Goal: Navigation & Orientation: Find specific page/section

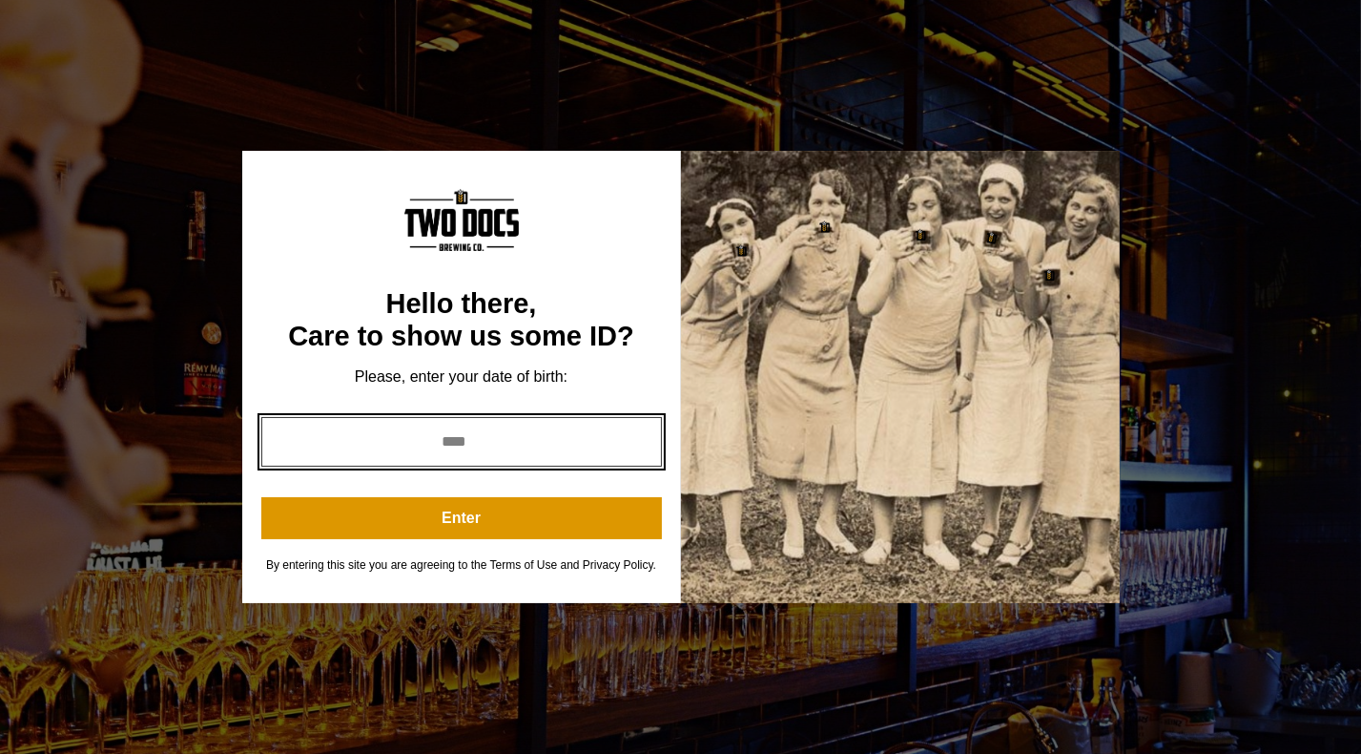
click at [495, 448] on input "year" at bounding box center [461, 442] width 401 height 50
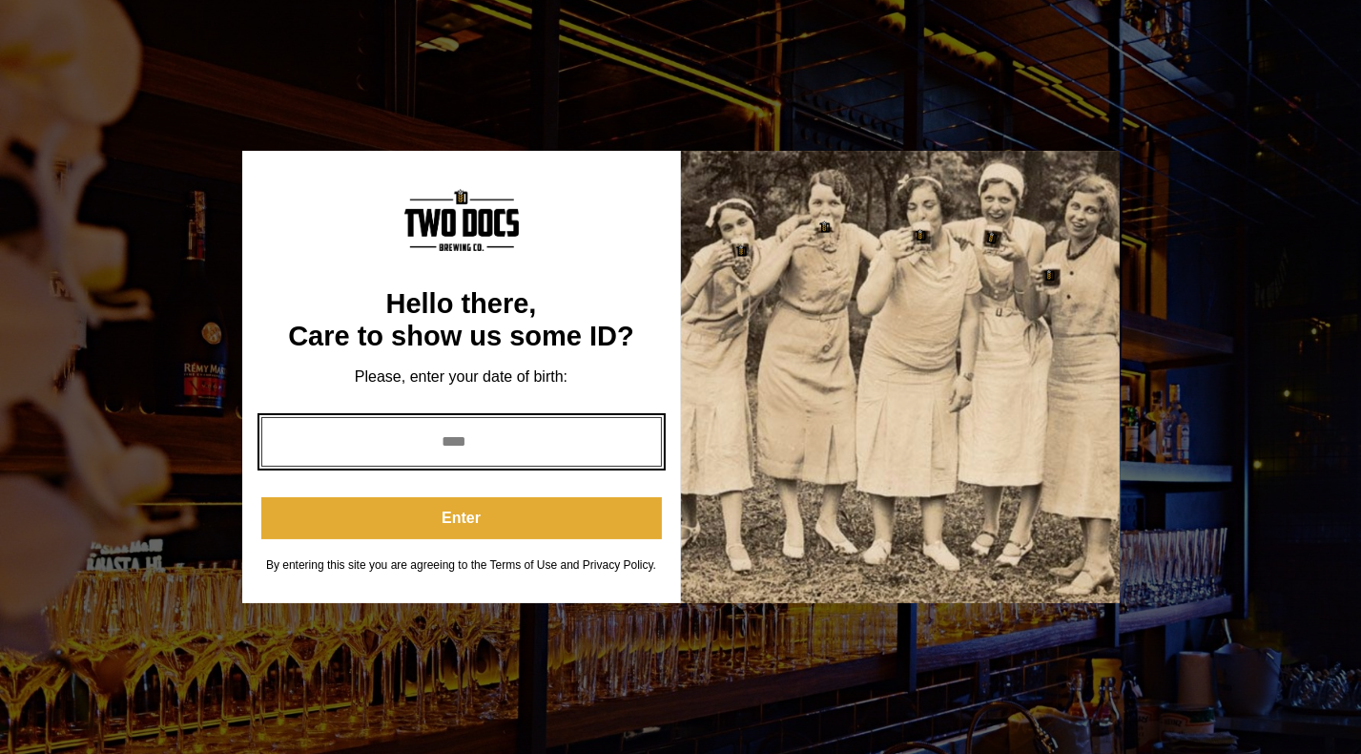
type input "****"
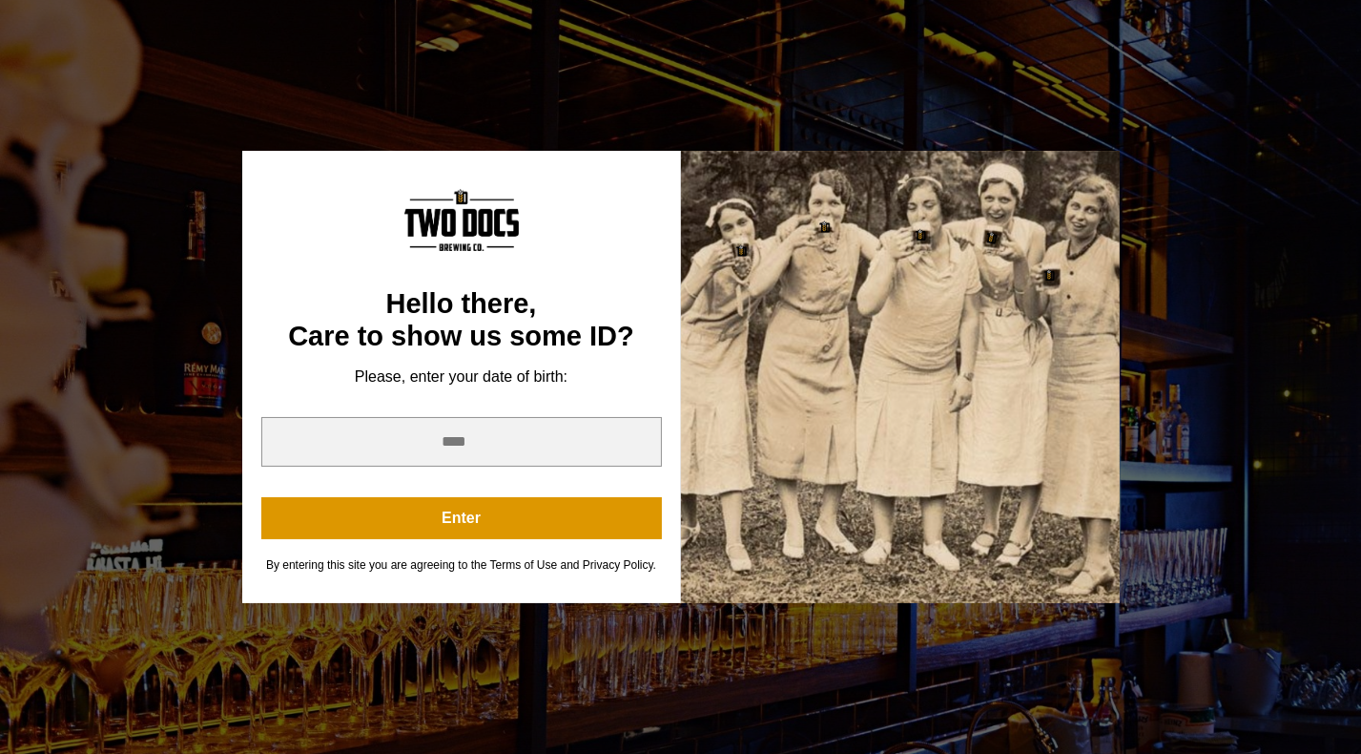
click at [502, 520] on button "Enter" at bounding box center [461, 518] width 401 height 42
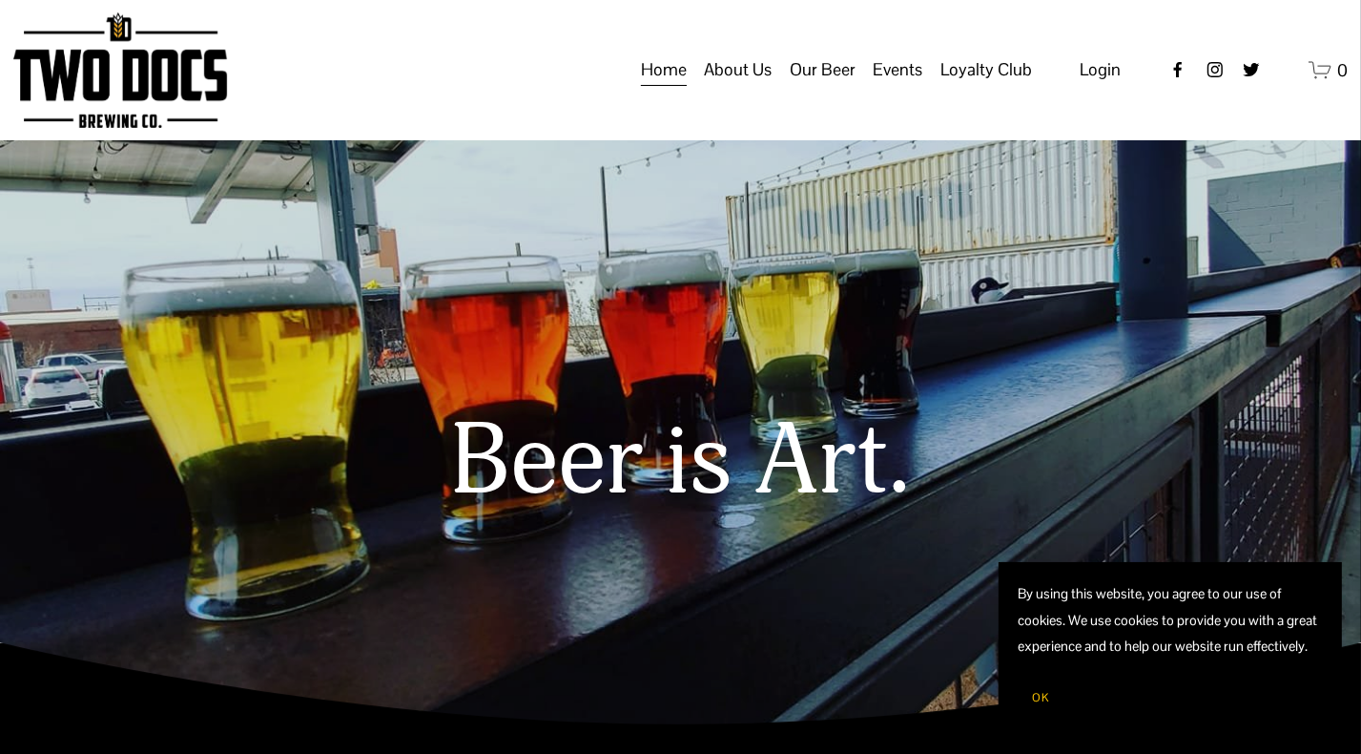
drag, startPoint x: 1049, startPoint y: 699, endPoint x: 1053, endPoint y: 712, distance: 13.0
click at [1053, 712] on button "OK" at bounding box center [1041, 697] width 46 height 36
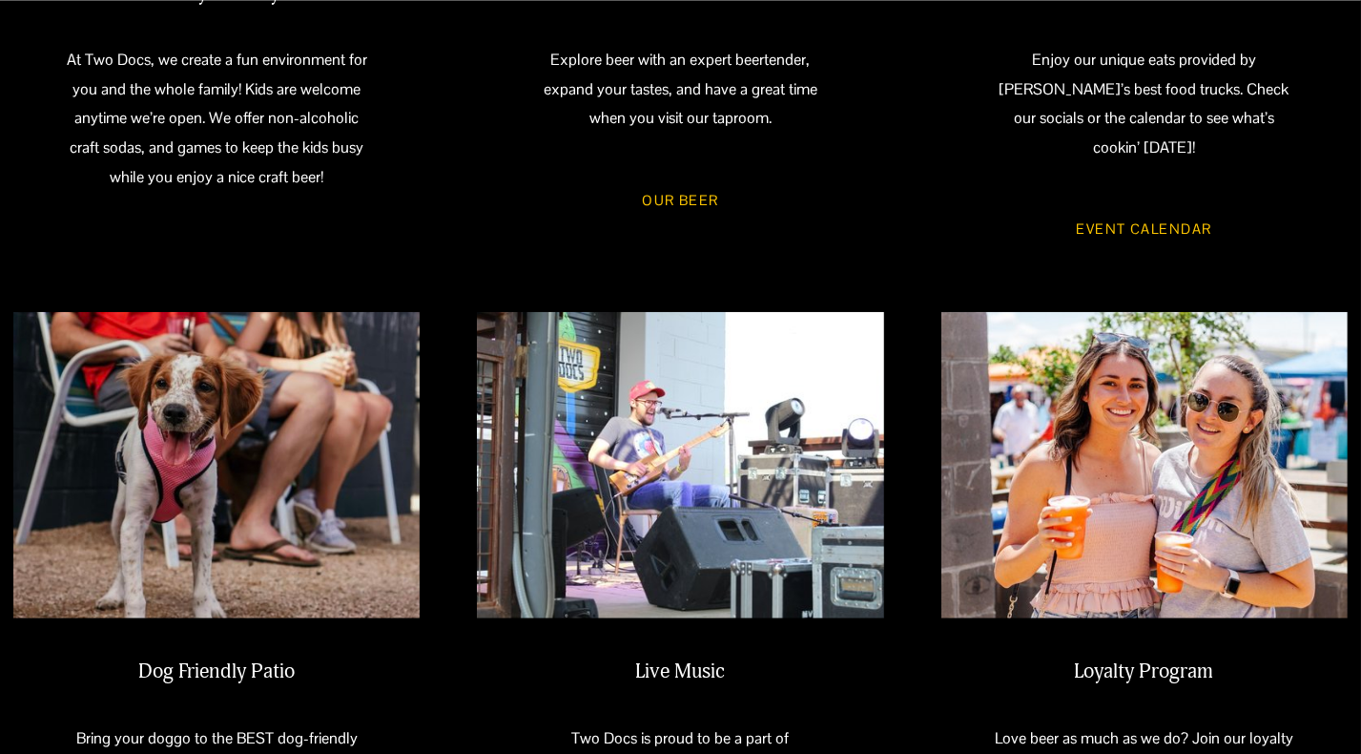
scroll to position [1488, 0]
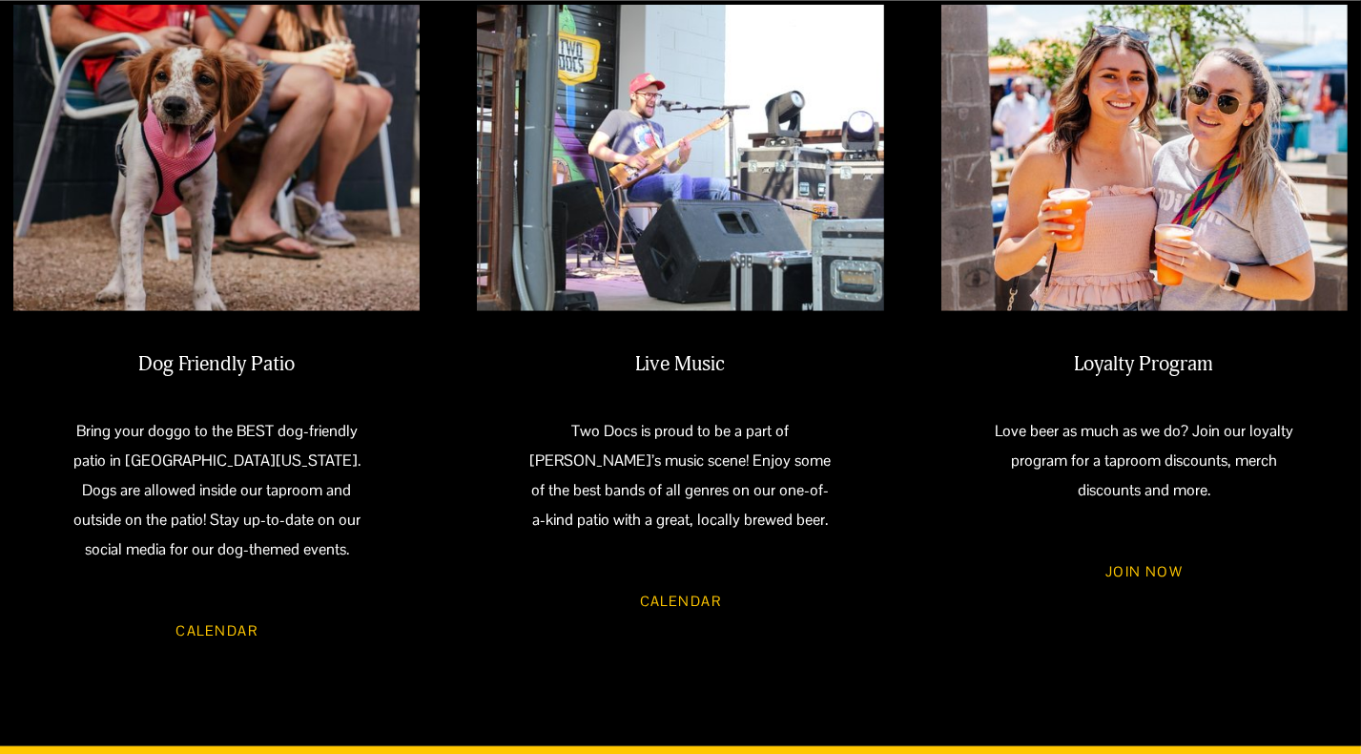
click at [660, 581] on link "Calendar" at bounding box center [679, 601] width 137 height 51
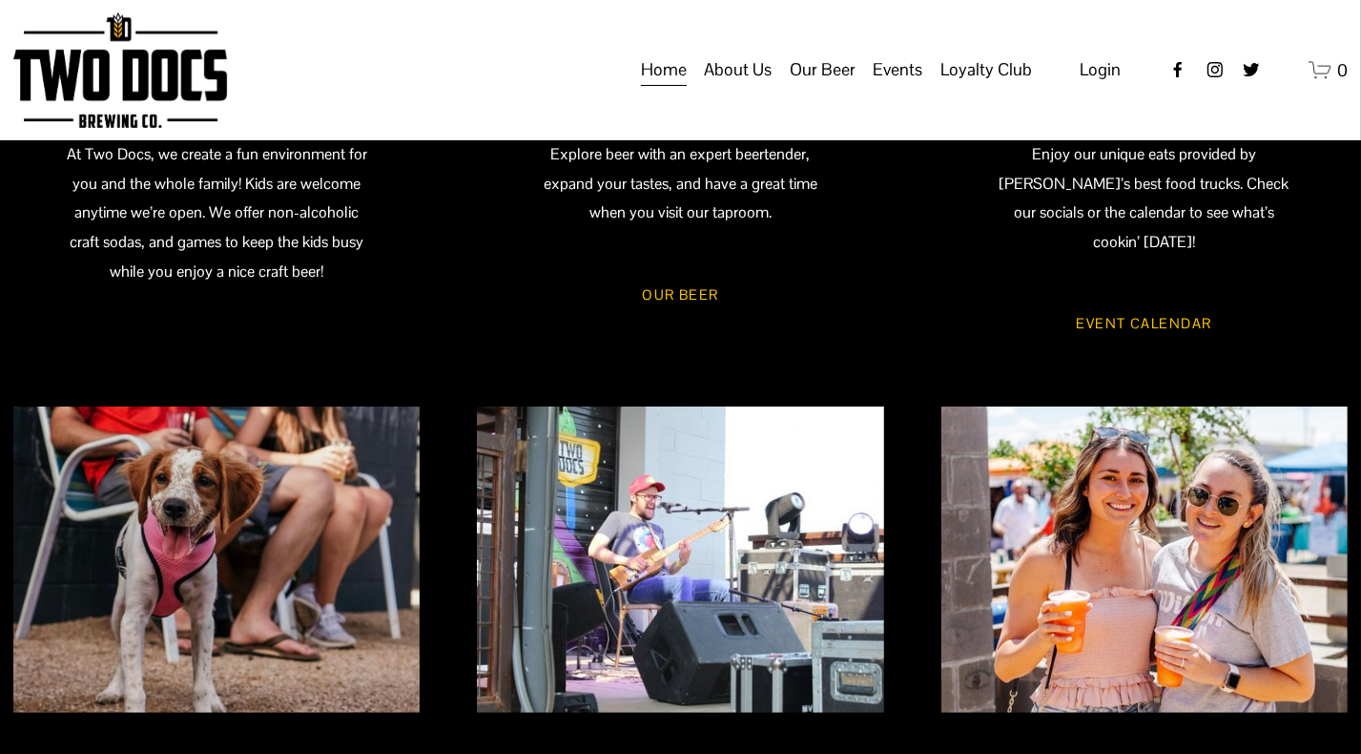
scroll to position [1011, 0]
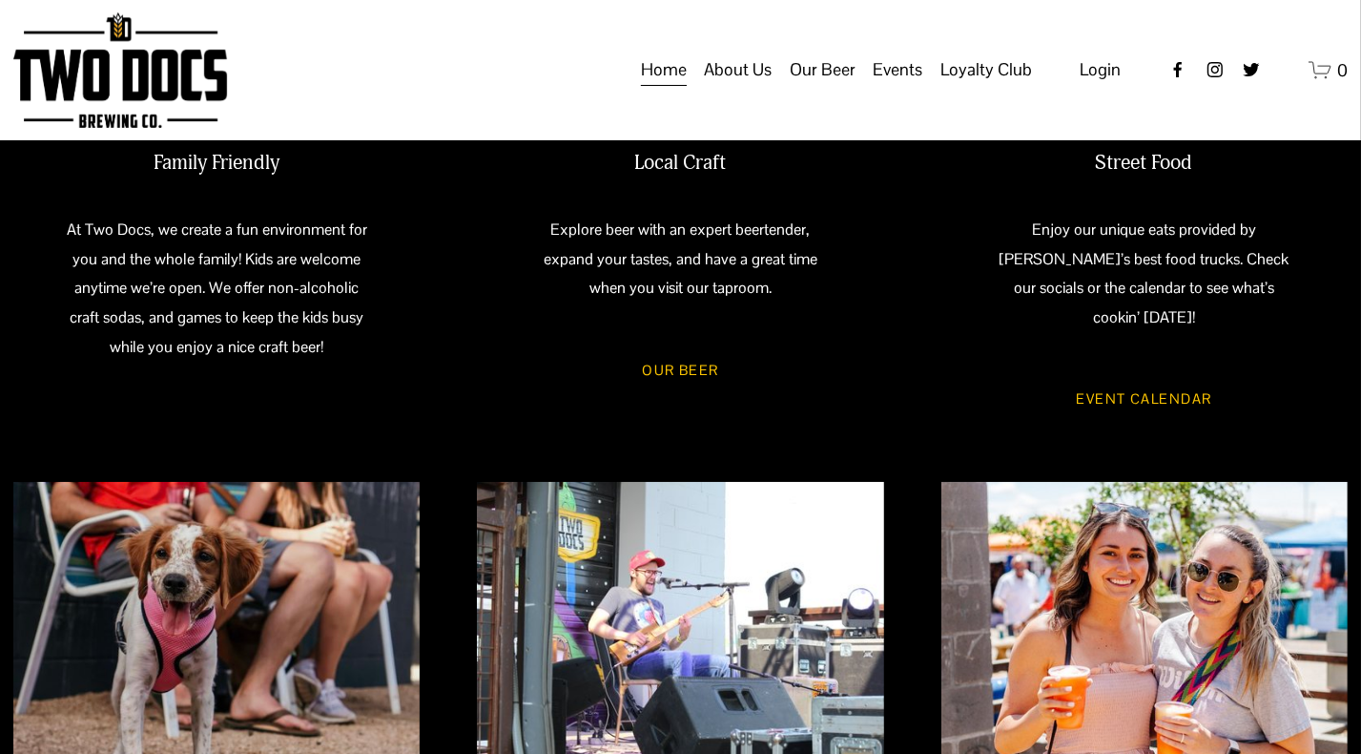
click at [697, 367] on link "Our Beer" at bounding box center [680, 369] width 133 height 51
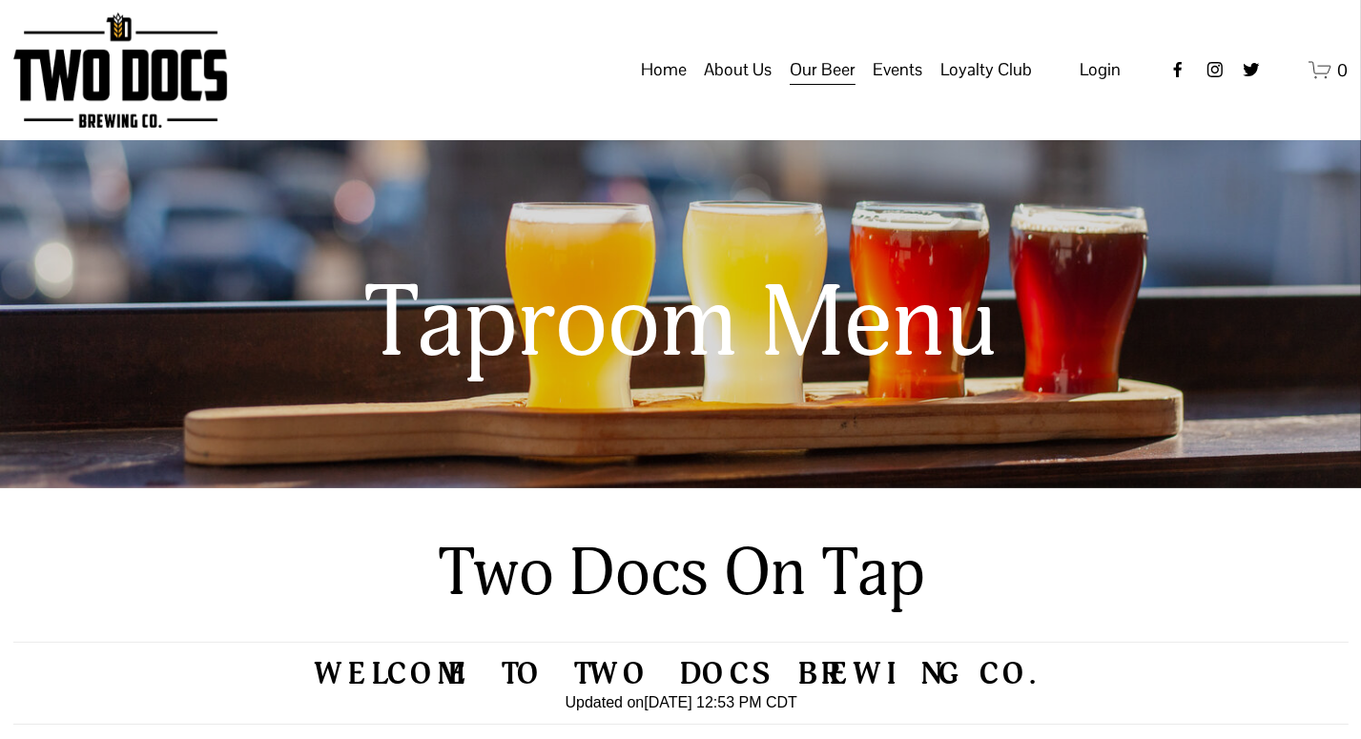
click at [902, 86] on span "Events" at bounding box center [899, 69] width 50 height 32
click at [0, 0] on span "Vendors & Musicians" at bounding box center [0, 0] width 0 height 0
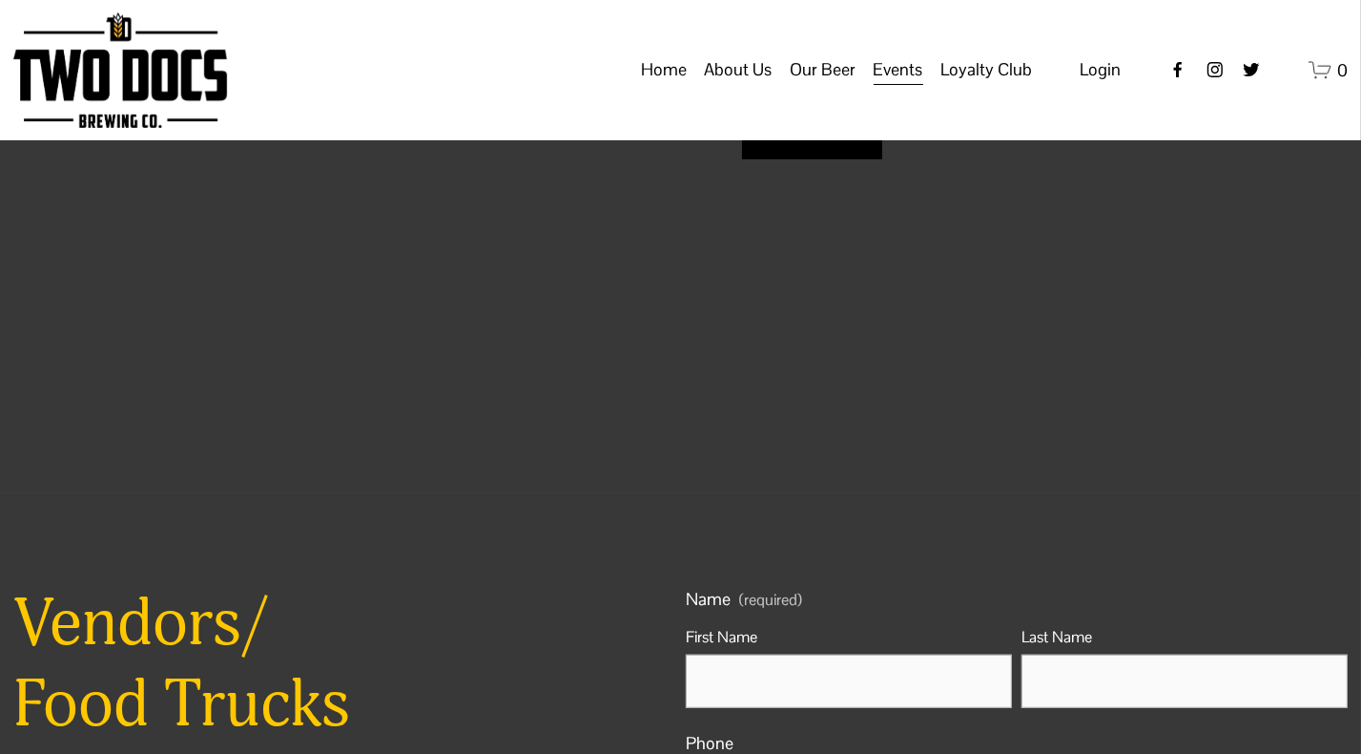
scroll to position [744, 0]
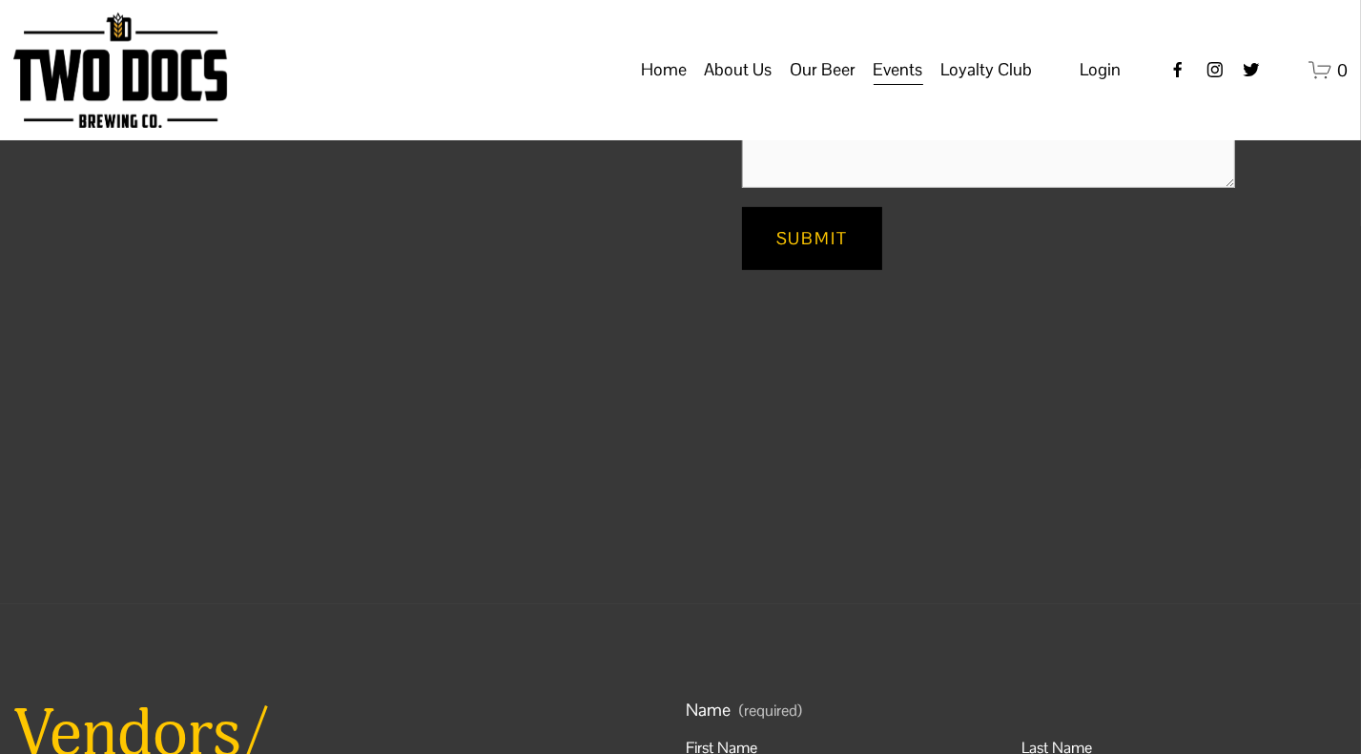
click at [0, 0] on span "Calendar" at bounding box center [0, 0] width 0 height 0
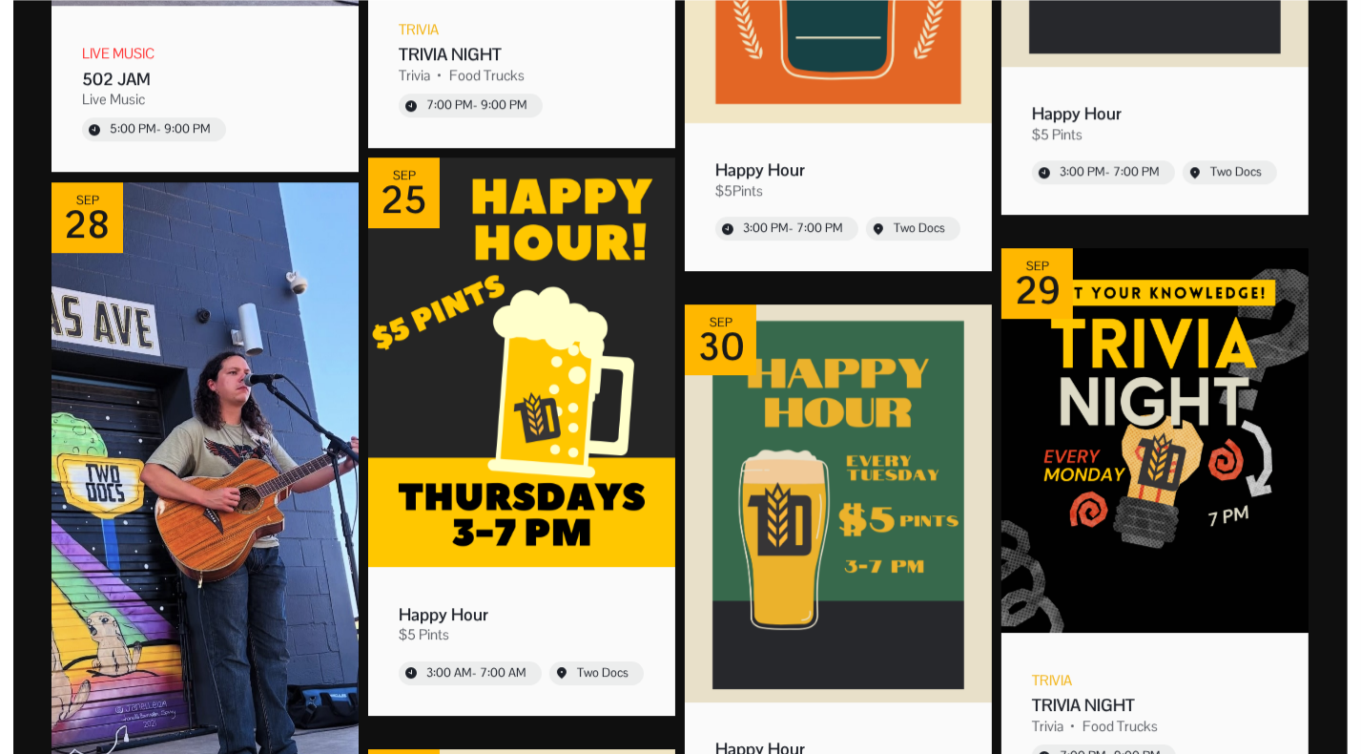
scroll to position [5342, 0]
